Goal: Task Accomplishment & Management: Manage account settings

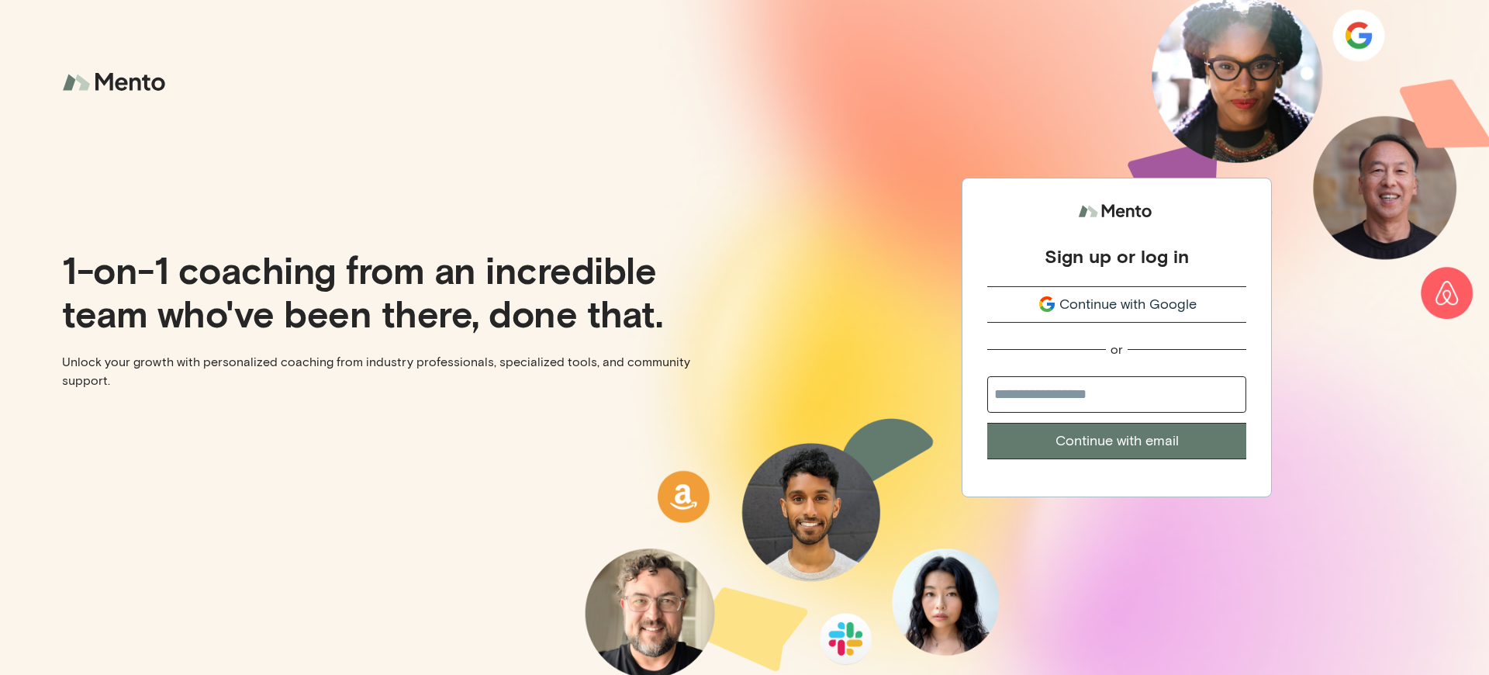
click at [1117, 247] on div "Sign up or log in" at bounding box center [1116, 255] width 144 height 23
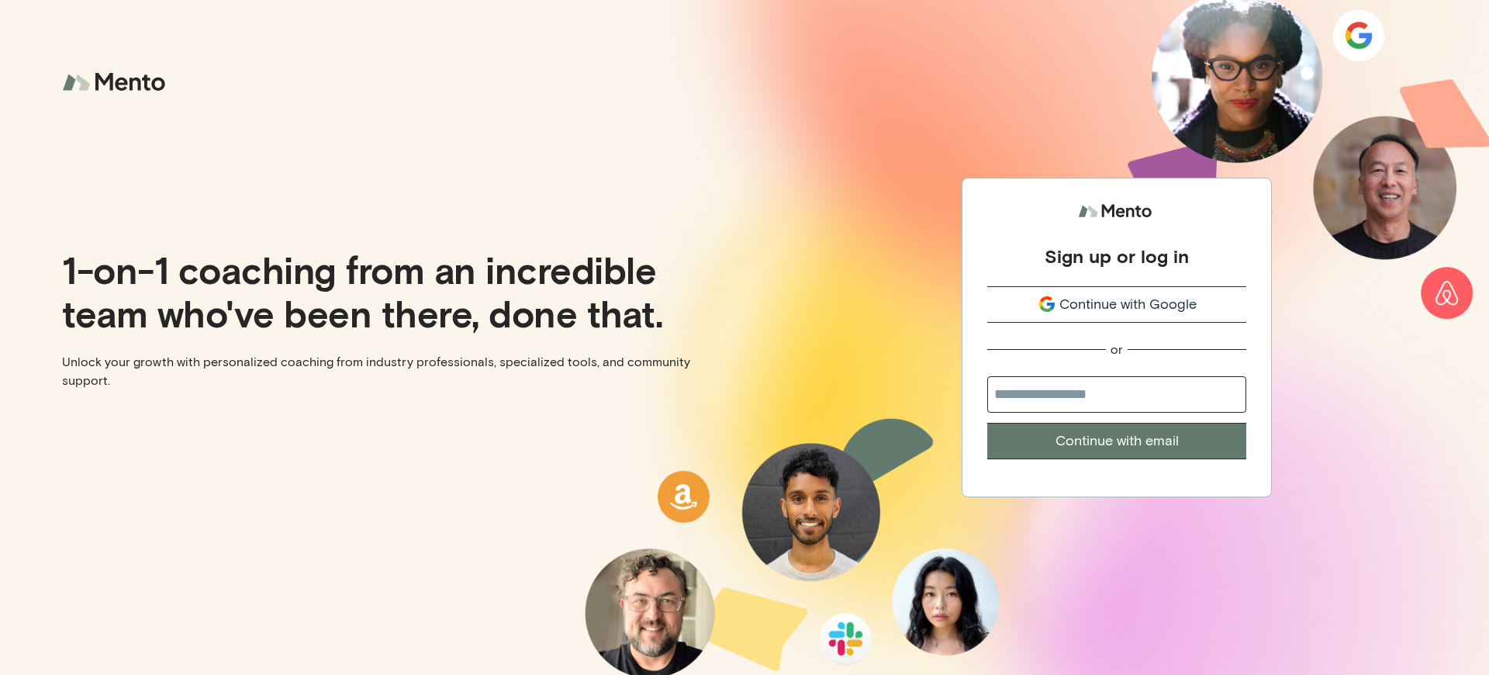
click at [1117, 247] on div "Sign up or log in" at bounding box center [1116, 255] width 144 height 23
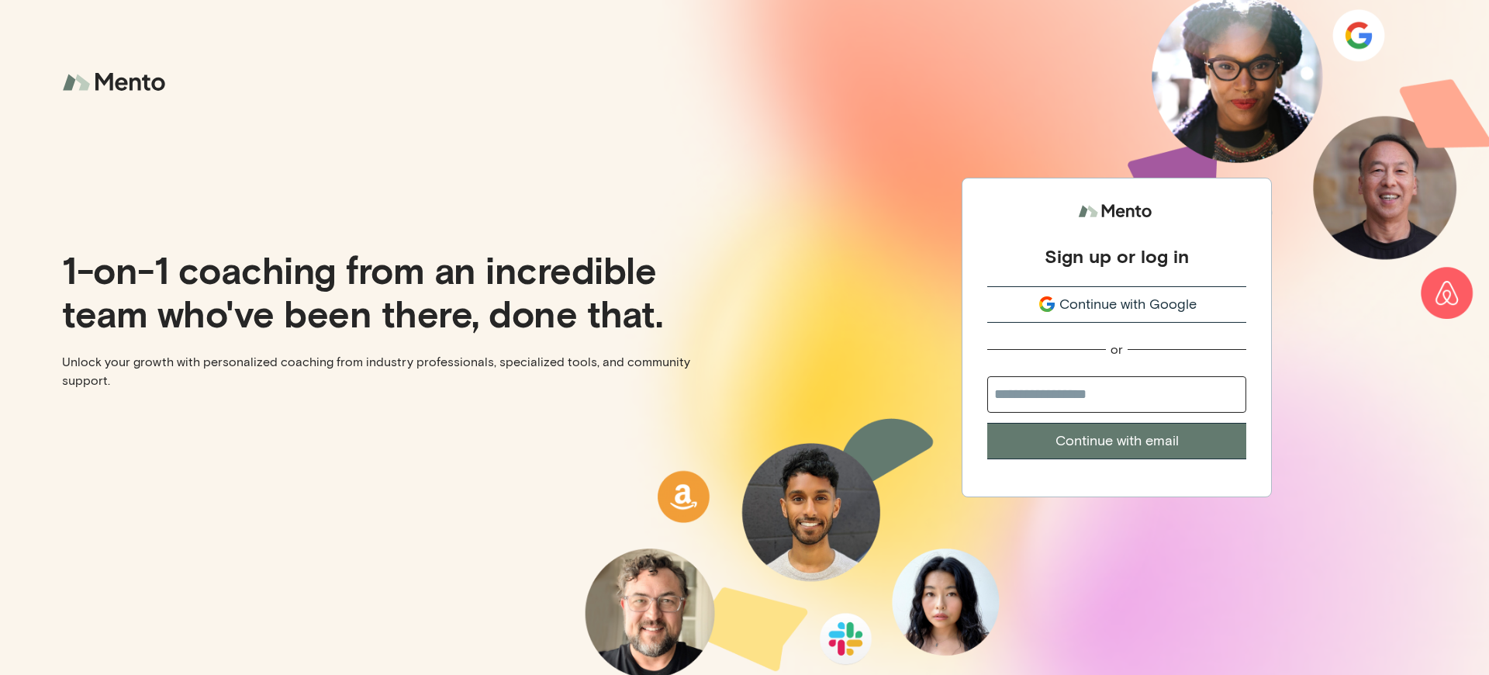
click at [1117, 247] on div "Sign up or log in" at bounding box center [1116, 255] width 144 height 23
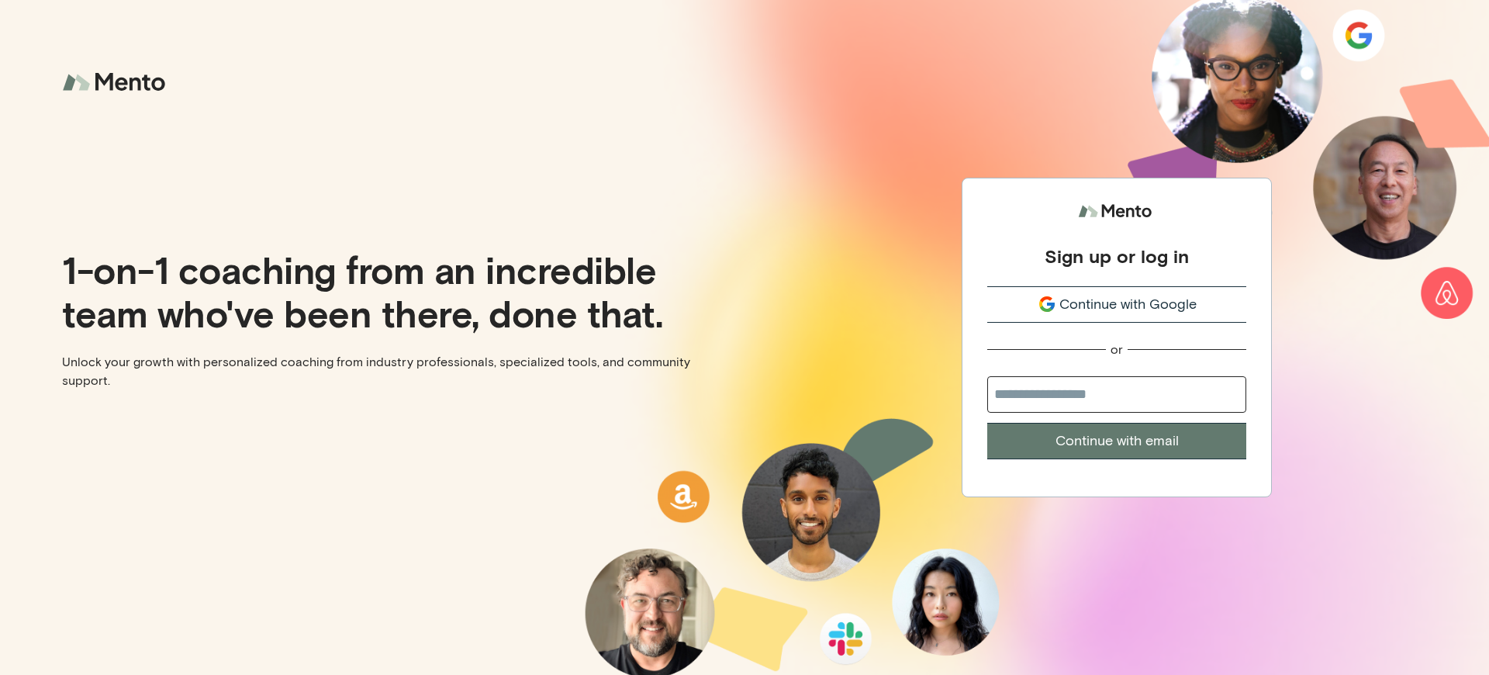
click at [1117, 247] on div "Sign up or log in" at bounding box center [1116, 255] width 144 height 23
